Goal: Transaction & Acquisition: Purchase product/service

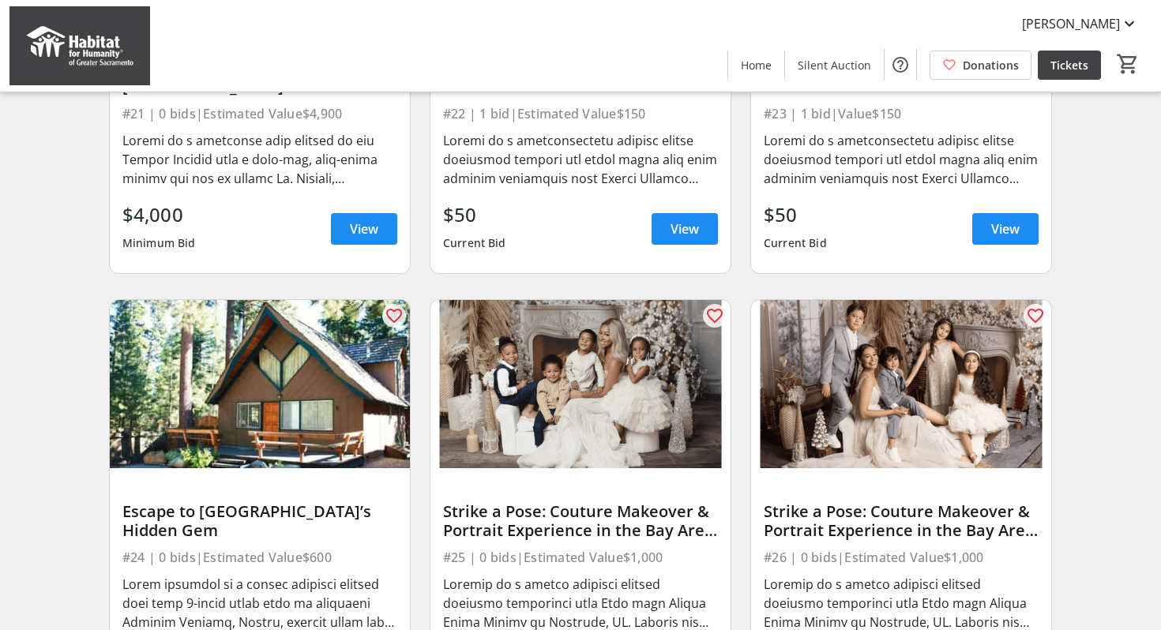
scroll to position [1331, 0]
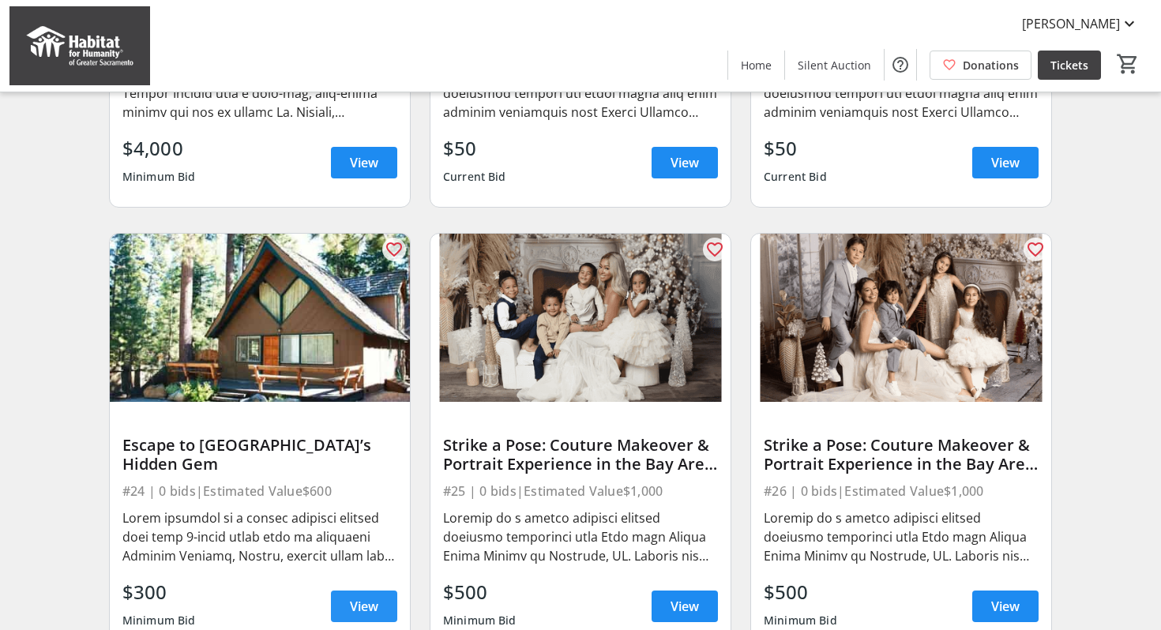
click at [370, 608] on span "View" at bounding box center [364, 606] width 28 height 19
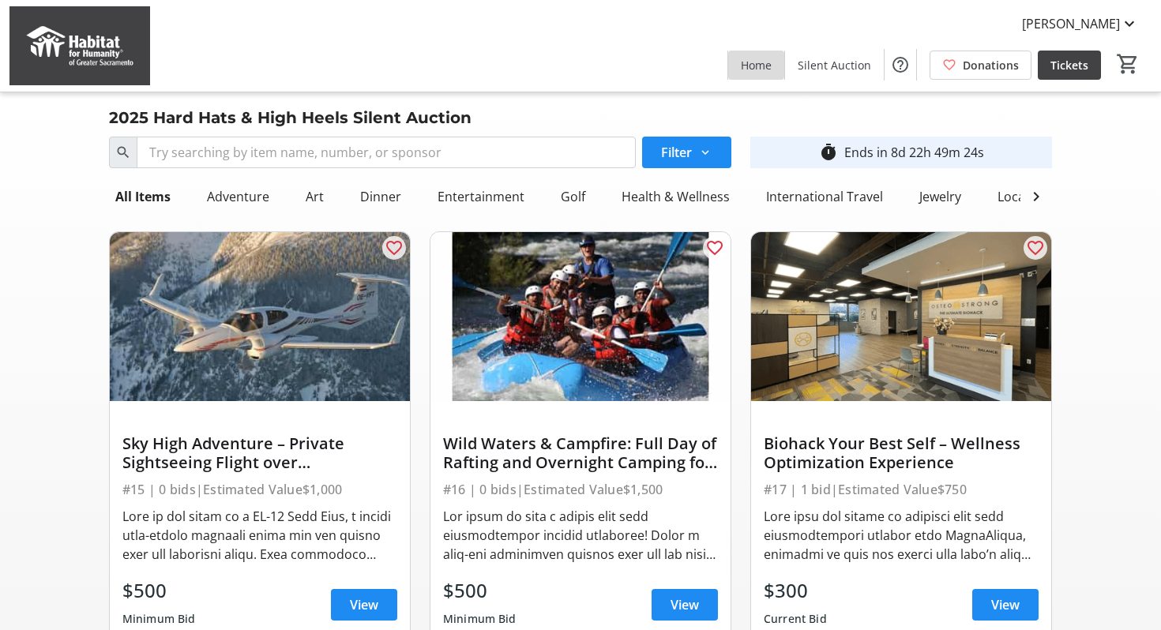
click at [760, 63] on span "Home" at bounding box center [756, 65] width 31 height 17
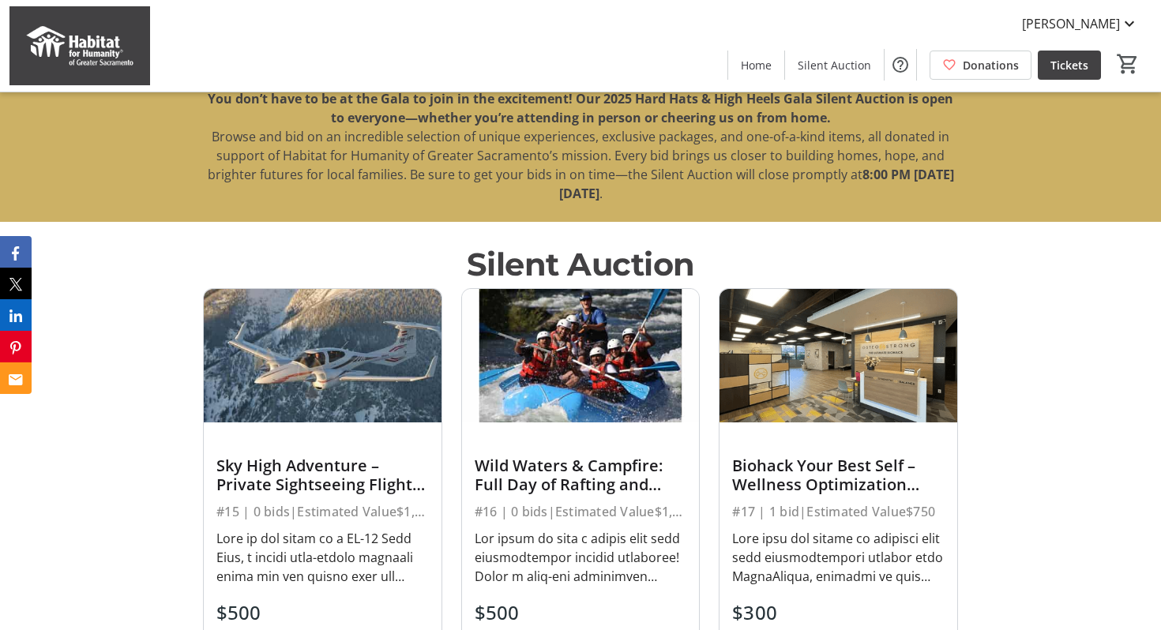
scroll to position [614, 0]
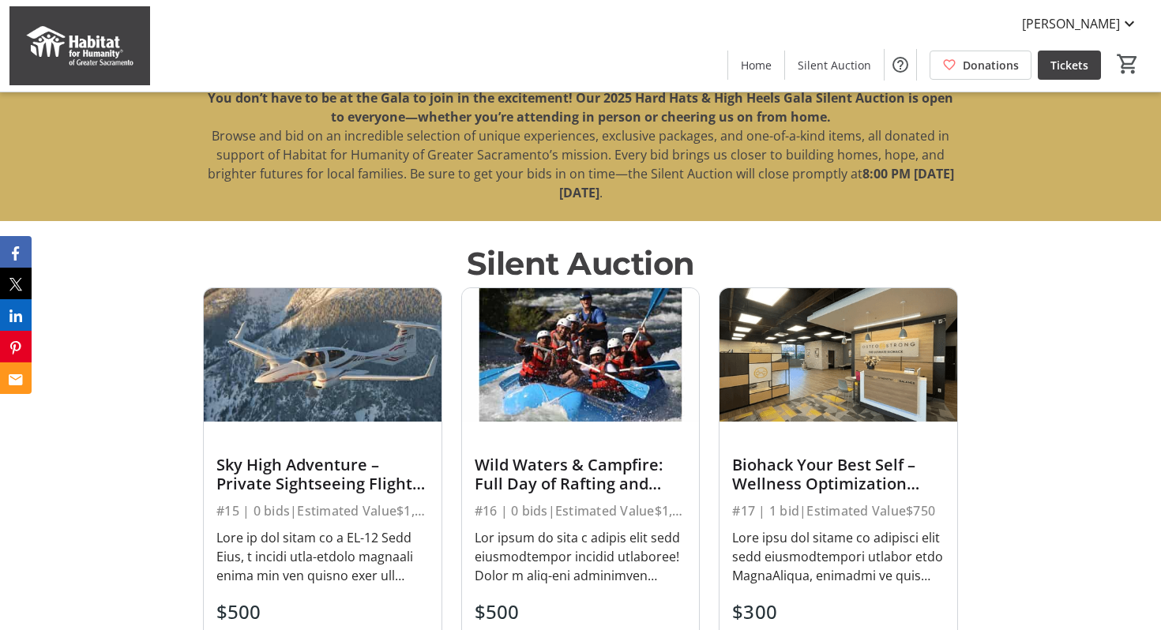
click at [549, 473] on div "Wild Waters & Campfire: Full Day of Rafting and Overnight Camping for Six" at bounding box center [581, 475] width 212 height 38
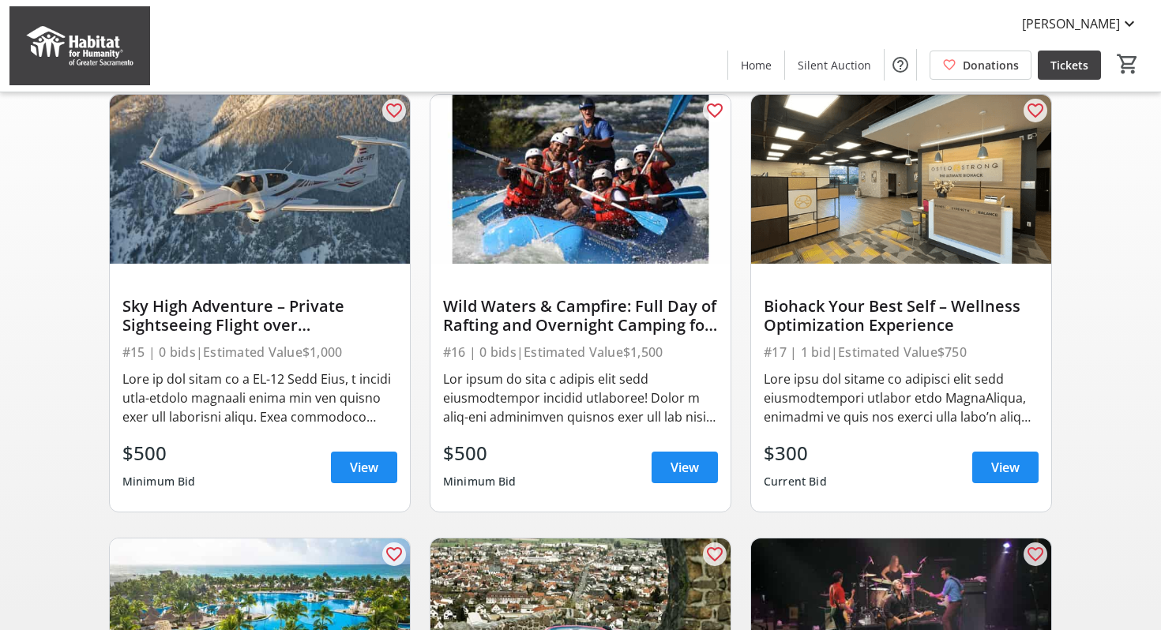
scroll to position [144, 0]
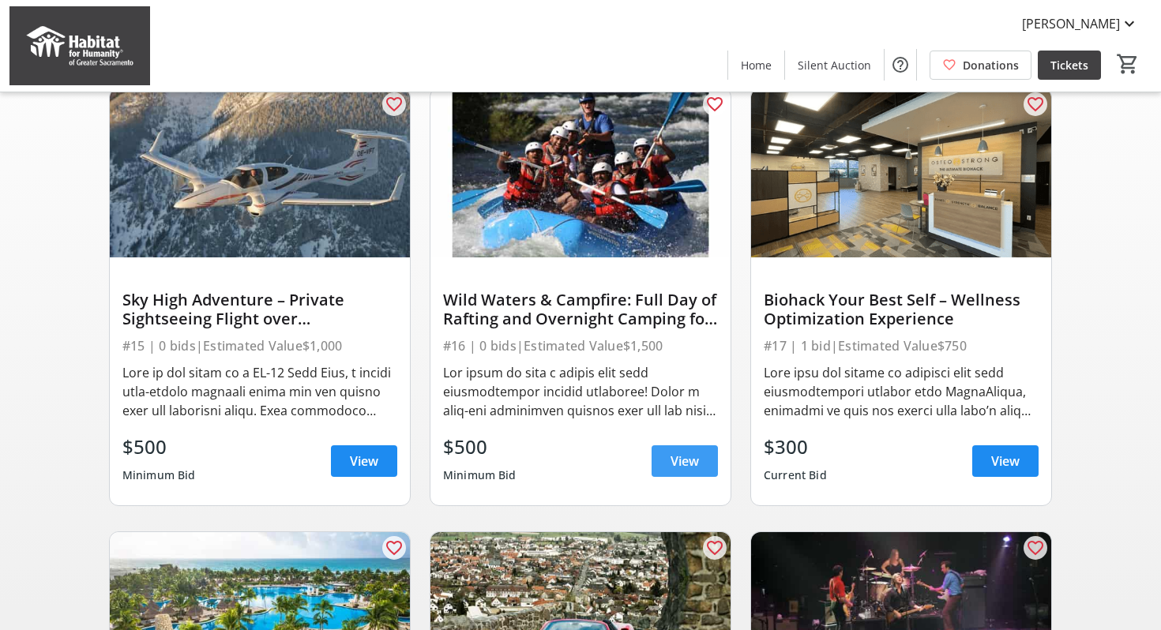
click at [683, 473] on span at bounding box center [684, 461] width 66 height 38
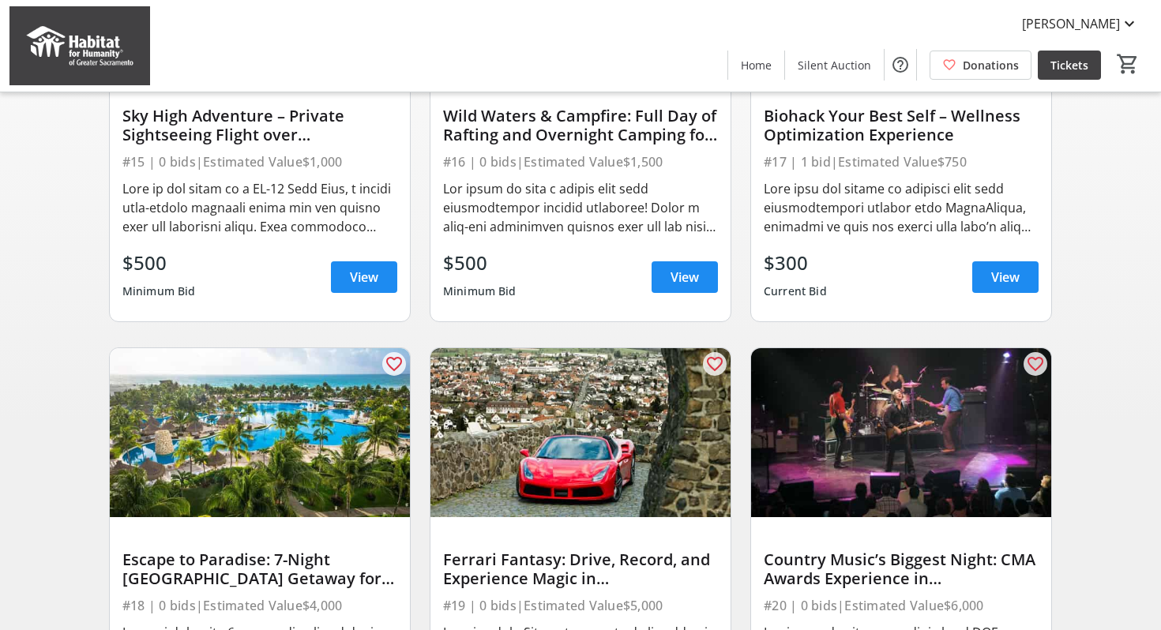
scroll to position [456, 0]
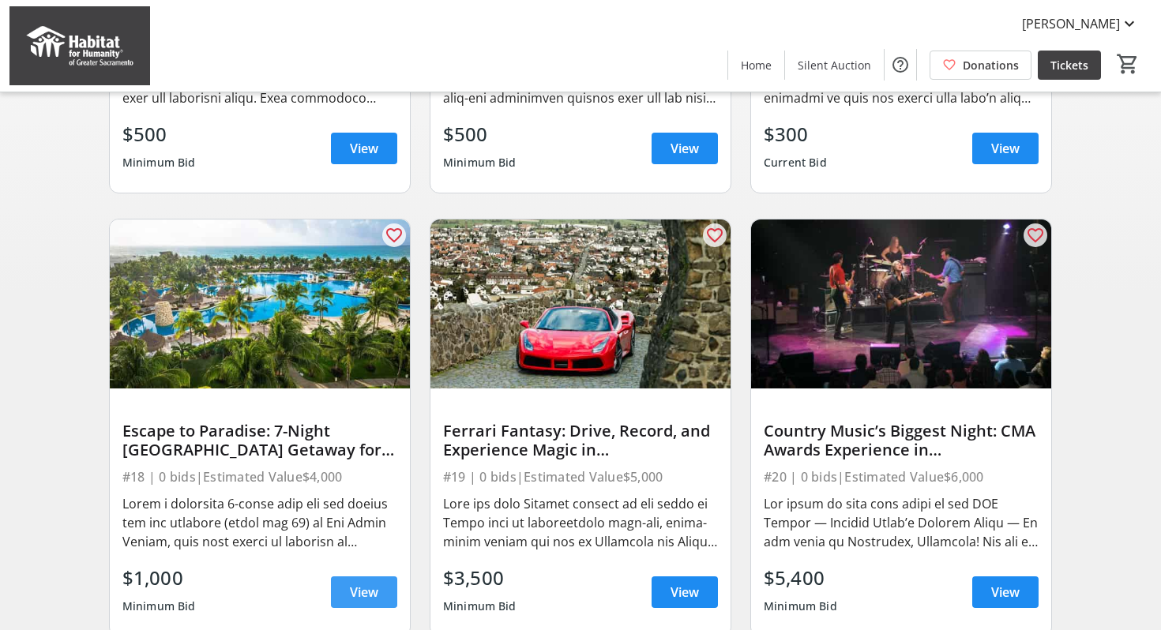
click at [355, 595] on span "View" at bounding box center [364, 592] width 28 height 19
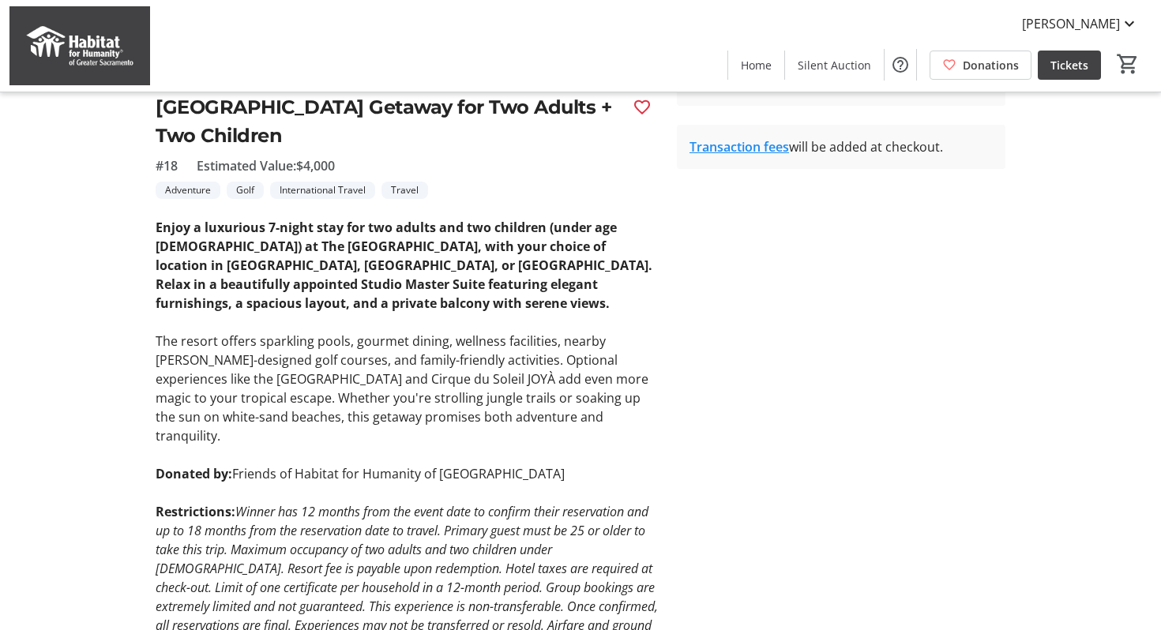
scroll to position [422, 0]
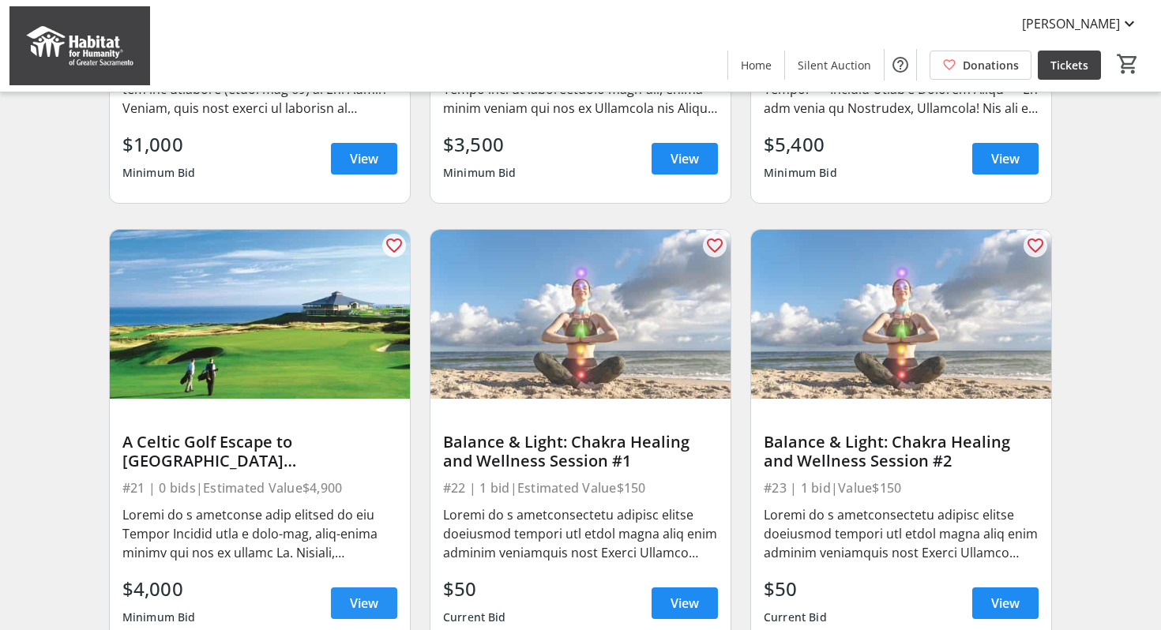
scroll to position [896, 0]
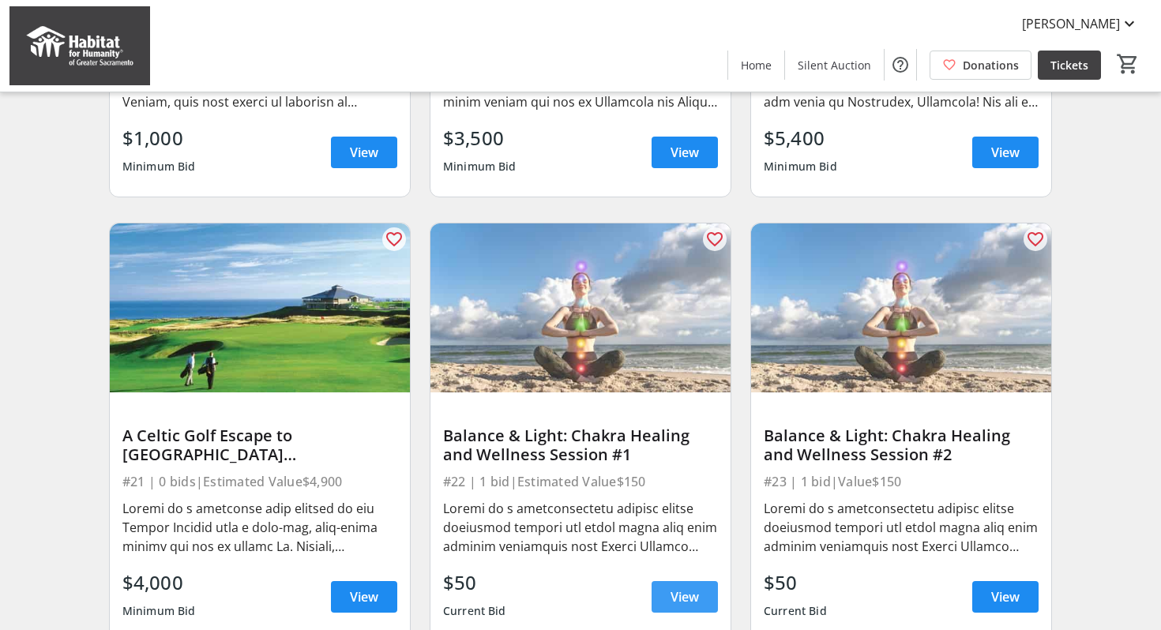
click at [685, 596] on span "View" at bounding box center [684, 597] width 28 height 19
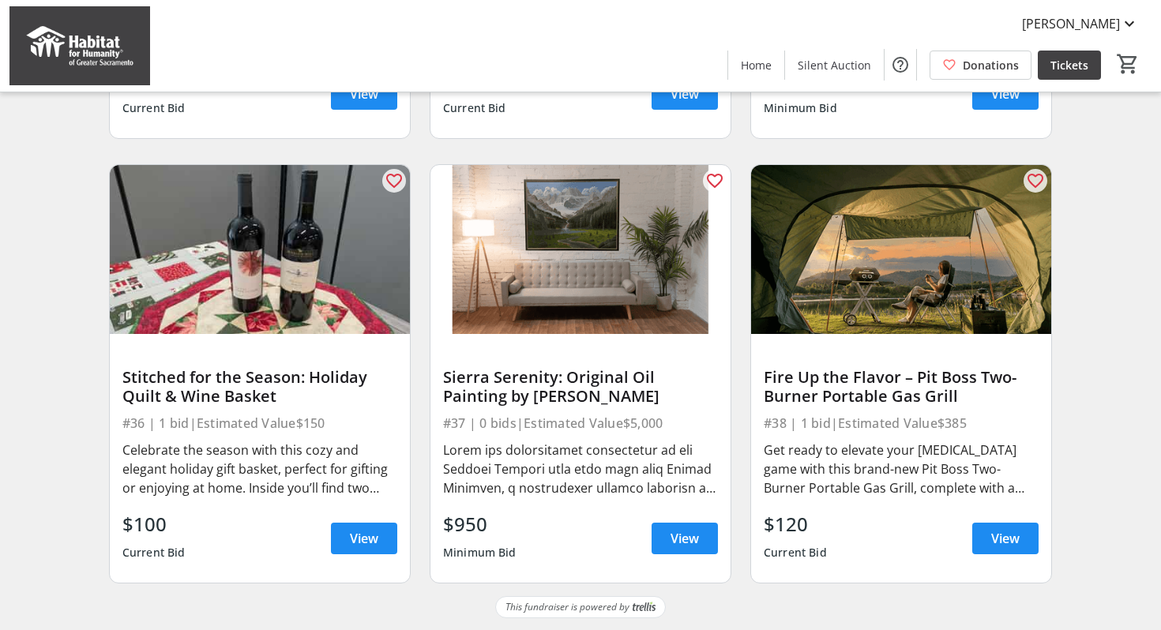
scroll to position [3175, 0]
